Goal: Task Accomplishment & Management: Complete application form

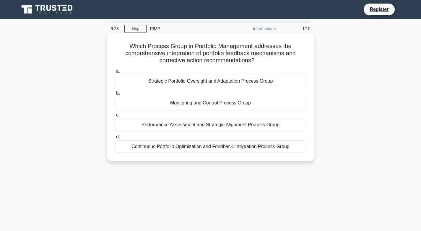
click at [198, 126] on div "Performance Assessment and Strategic Alignment Process Group" at bounding box center [210, 125] width 191 height 12
click at [115, 117] on input "c. Performance Assessment and Strategic Alignment Process Group" at bounding box center [115, 115] width 0 height 4
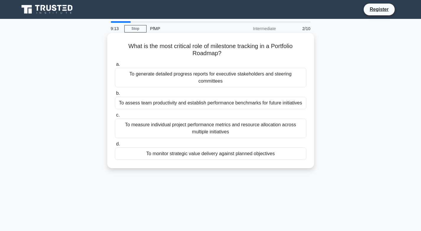
click at [213, 105] on div "To assess team productivity and establish performance benchmarks for future ini…" at bounding box center [210, 103] width 191 height 12
click at [115, 95] on input "b. To assess team productivity and establish performance benchmarks for future …" at bounding box center [115, 94] width 0 height 4
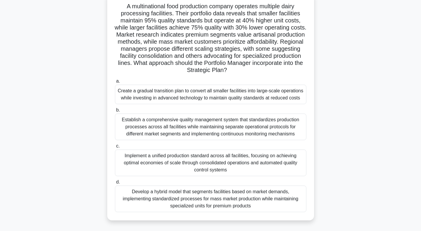
scroll to position [30, 0]
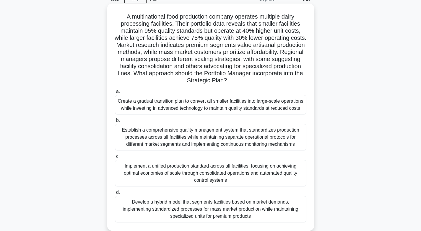
click at [180, 136] on div "Establish a comprehensive quality management system that standardizes productio…" at bounding box center [210, 137] width 191 height 27
click at [115, 123] on input "b. Establish a comprehensive quality management system that standardizes produc…" at bounding box center [115, 121] width 0 height 4
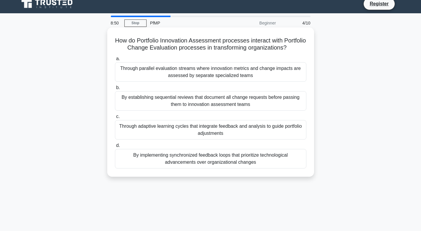
scroll to position [0, 0]
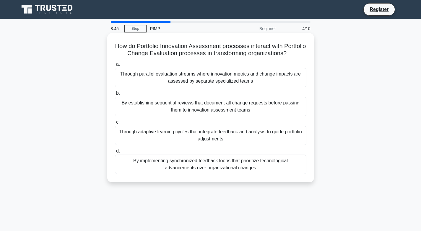
click at [163, 143] on div "Through adaptive learning cycles that integrate feedback and analysis to guide …" at bounding box center [210, 135] width 191 height 19
click at [115, 124] on input "c. Through adaptive learning cycles that integrate feedback and analysis to gui…" at bounding box center [115, 122] width 0 height 4
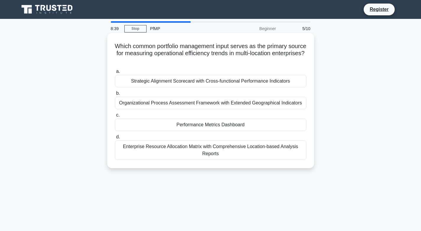
click at [222, 82] on div "Strategic Alignment Scorecard with Cross-functional Performance Indicators" at bounding box center [210, 81] width 191 height 12
click at [115, 74] on input "a. Strategic Alignment Scorecard with Cross-functional Performance Indicators" at bounding box center [115, 72] width 0 height 4
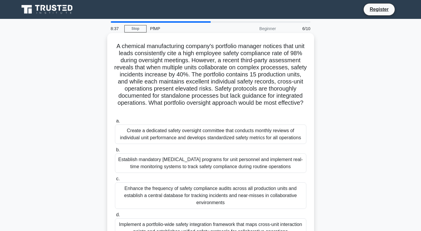
drag, startPoint x: 221, startPoint y: 82, endPoint x: 185, endPoint y: 114, distance: 49.0
click at [185, 114] on h5 "A chemical manufacturing company's portfolio manager notices that unit leads co…" at bounding box center [210, 78] width 193 height 71
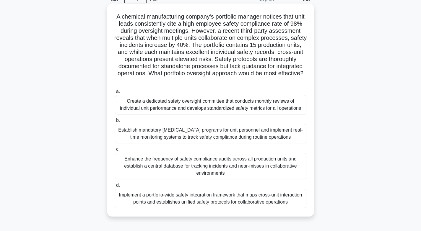
scroll to position [59, 0]
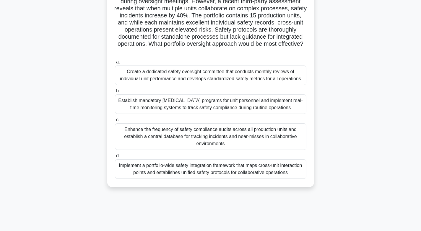
click at [184, 137] on div "Enhance the frequency of safety compliance audits across all production units a…" at bounding box center [210, 136] width 191 height 27
click at [115, 122] on input "c. Enhance the frequency of safety compliance audits across all production unit…" at bounding box center [115, 120] width 0 height 4
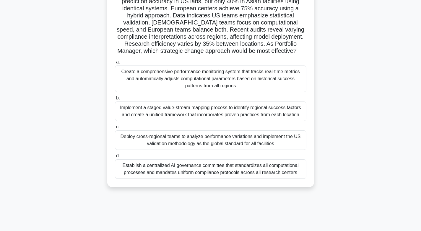
click at [168, 76] on div "Create a comprehensive performance monitoring system that tracks real-time metr…" at bounding box center [210, 79] width 191 height 27
click at [115, 64] on input "a. Create a comprehensive performance monitoring system that tracks real-time m…" at bounding box center [115, 62] width 0 height 4
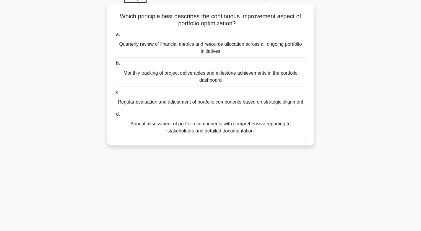
scroll to position [0, 0]
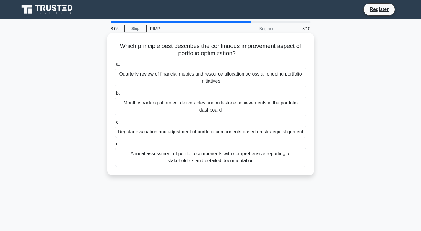
click at [176, 133] on div "Regular evaluation and adjustment of portfolio components based on strategic al…" at bounding box center [210, 132] width 191 height 12
click at [115, 124] on input "c. Regular evaluation and adjustment of portfolio components based on strategic…" at bounding box center [115, 122] width 0 height 4
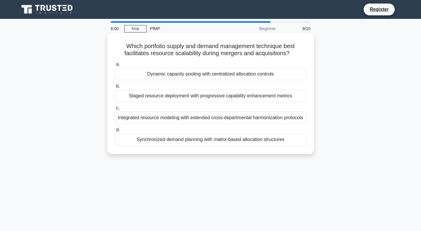
click at [194, 121] on div "Integrated resource modeling with extended cross-departmental harmonization pro…" at bounding box center [210, 118] width 191 height 12
click at [115, 110] on input "c. Integrated resource modeling with extended cross-departmental harmonization …" at bounding box center [115, 108] width 0 height 4
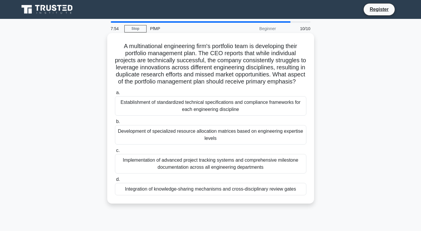
click at [192, 143] on div "Development of specialized resource allocation matrices based on engineering ex…" at bounding box center [210, 134] width 191 height 19
click at [115, 124] on input "b. Development of specialized resource allocation matrices based on engineering…" at bounding box center [115, 122] width 0 height 4
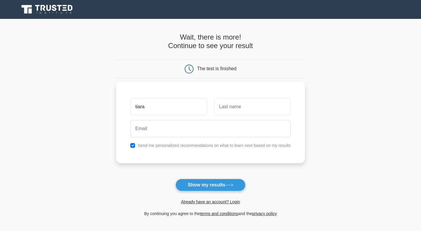
type input "tiara"
click at [224, 107] on input "text" at bounding box center [252, 106] width 76 height 17
type input "evita"
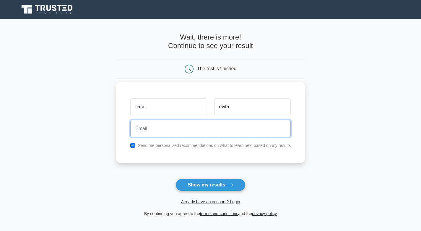
click at [221, 132] on input "email" at bounding box center [210, 128] width 160 height 17
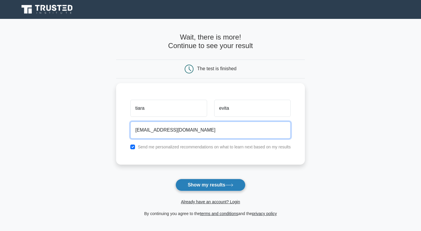
type input "tiaraepita5@gmail.com"
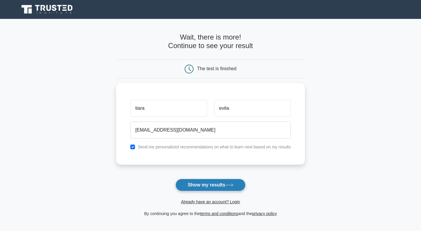
click at [226, 183] on button "Show my results" at bounding box center [210, 185] width 70 height 12
